Goal: Find contact information: Find contact information

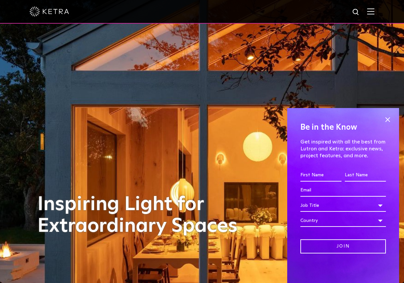
click at [369, 11] on img at bounding box center [370, 11] width 7 height 6
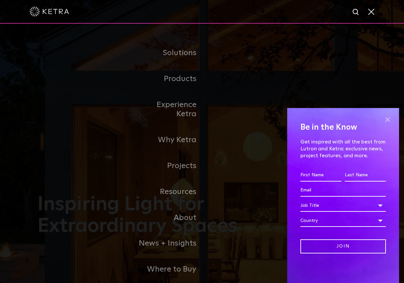
click at [386, 118] on span at bounding box center [387, 120] width 10 height 10
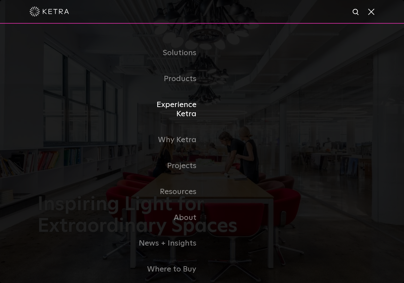
click at [181, 108] on link "Experience Ketra" at bounding box center [168, 110] width 67 height 36
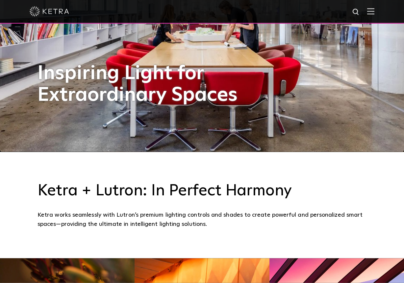
scroll to position [168, 0]
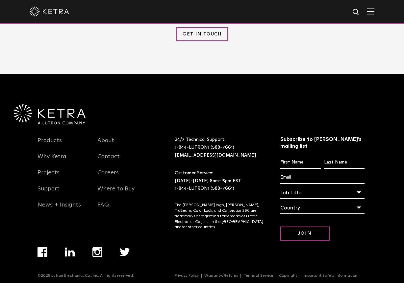
scroll to position [850, 0]
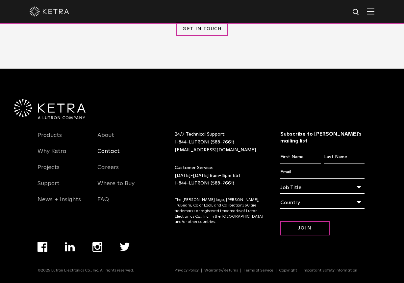
click at [113, 154] on link "Contact" at bounding box center [108, 155] width 22 height 15
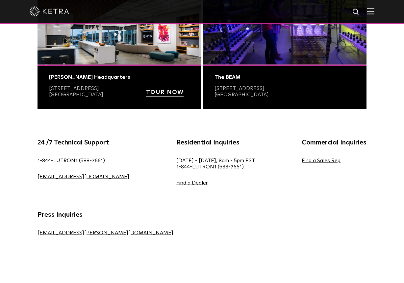
scroll to position [302, 0]
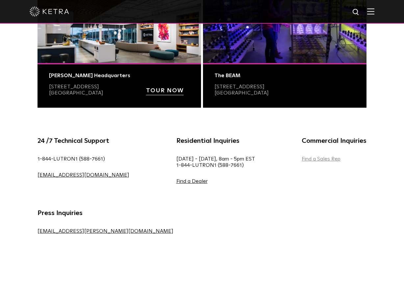
click at [302, 161] on link "Find a Sales Rep" at bounding box center [321, 159] width 39 height 5
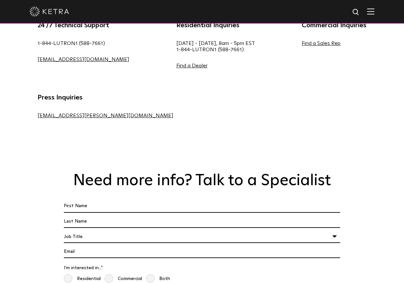
scroll to position [436, 0]
